Goal: Find specific page/section: Find specific page/section

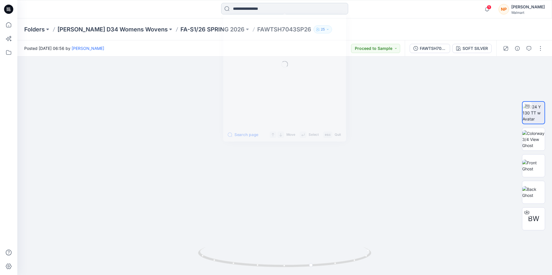
click at [264, 8] on input at bounding box center [284, 9] width 127 height 12
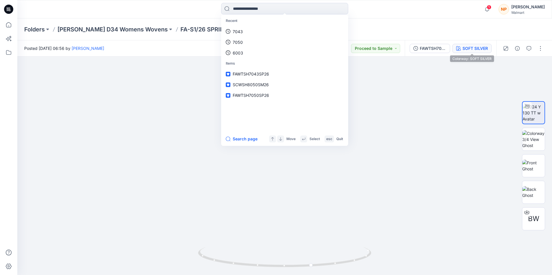
click at [465, 47] on div "SOFT SILVER" at bounding box center [475, 48] width 25 height 6
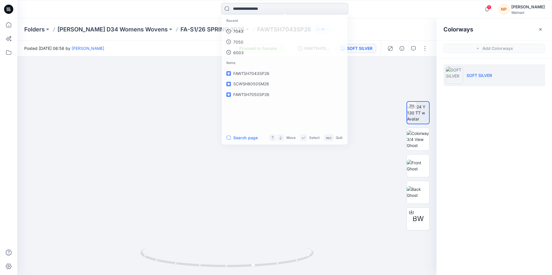
click at [253, 8] on input at bounding box center [284, 9] width 127 height 12
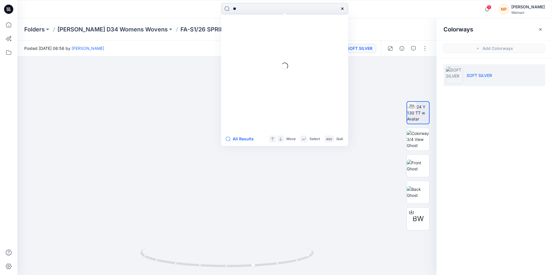
type input "*"
type input "****"
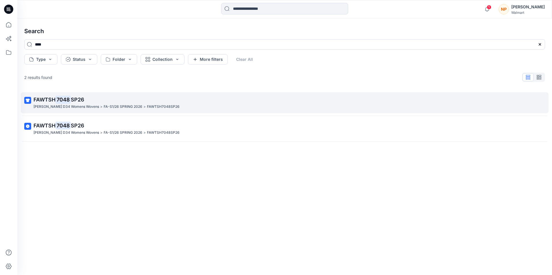
click at [56, 99] on mark "7048" at bounding box center [62, 100] width 15 height 8
